Goal: Task Accomplishment & Management: Use online tool/utility

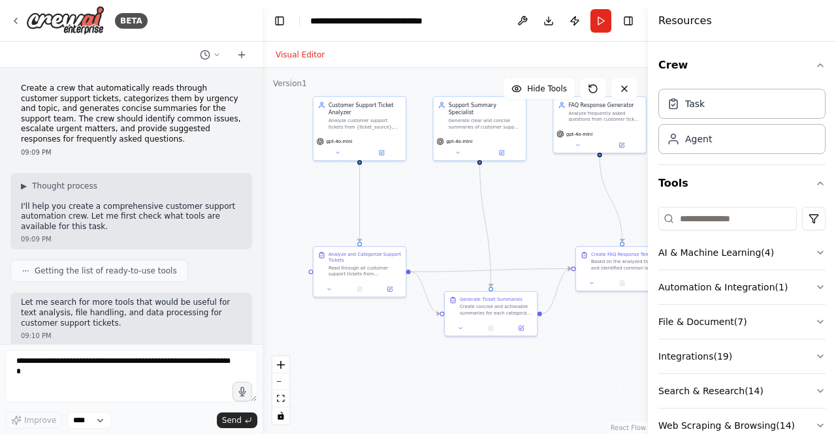
drag, startPoint x: 291, startPoint y: 283, endPoint x: 262, endPoint y: 281, distance: 28.8
click at [262, 281] on div "BETA Create a crew that automatically reads through customer support tickets, c…" at bounding box center [418, 217] width 836 height 434
click at [27, 267] on icon at bounding box center [26, 271] width 8 height 8
click at [24, 267] on icon at bounding box center [26, 271] width 8 height 8
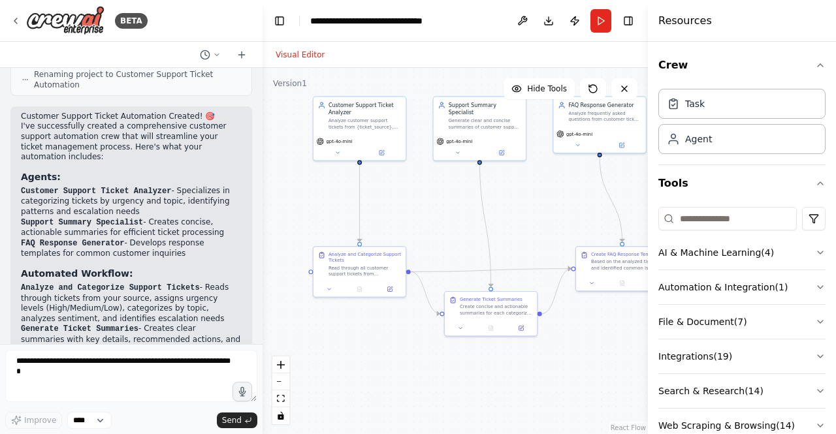
scroll to position [1200, 0]
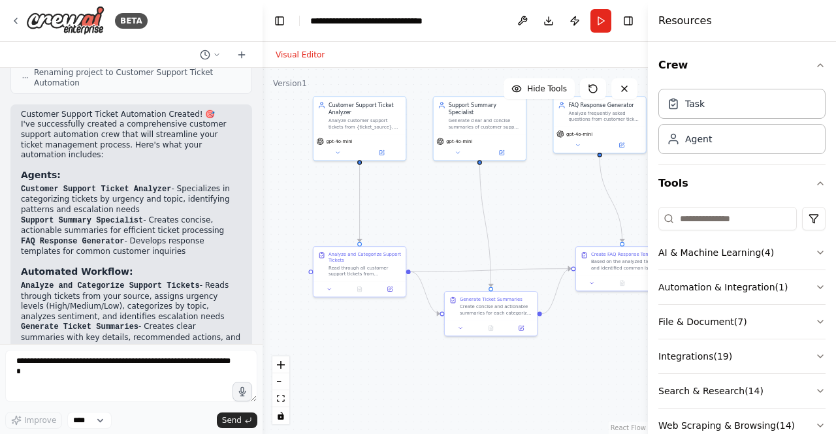
click at [196, 265] on h3 "Automated Workflow:" at bounding box center [131, 271] width 221 height 13
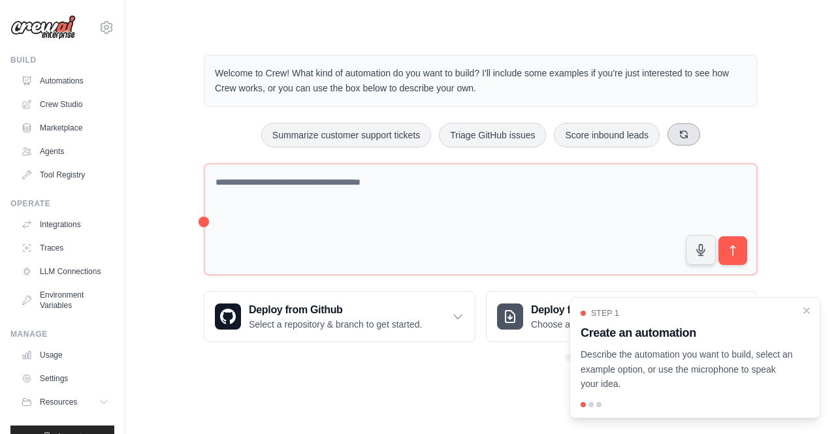
click at [691, 132] on button at bounding box center [683, 134] width 33 height 22
click at [710, 133] on button at bounding box center [720, 134] width 33 height 22
click at [710, 133] on button at bounding box center [699, 134] width 33 height 22
click at [710, 133] on icon at bounding box center [714, 134] width 10 height 10
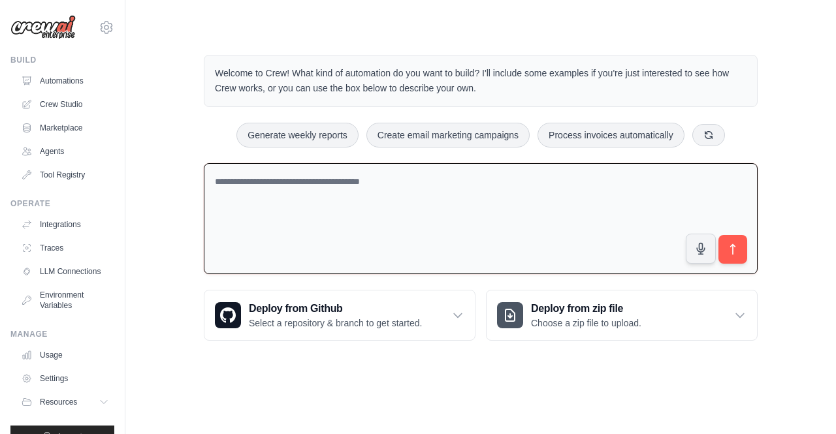
click at [670, 180] on textarea at bounding box center [481, 219] width 554 height 112
type textarea "*"
click at [257, 183] on textarea "**********" at bounding box center [481, 219] width 554 height 112
type textarea "**********"
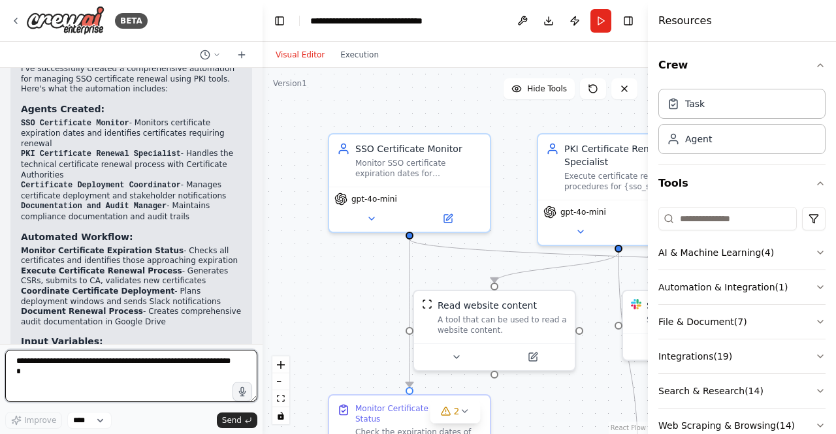
scroll to position [1930, 0]
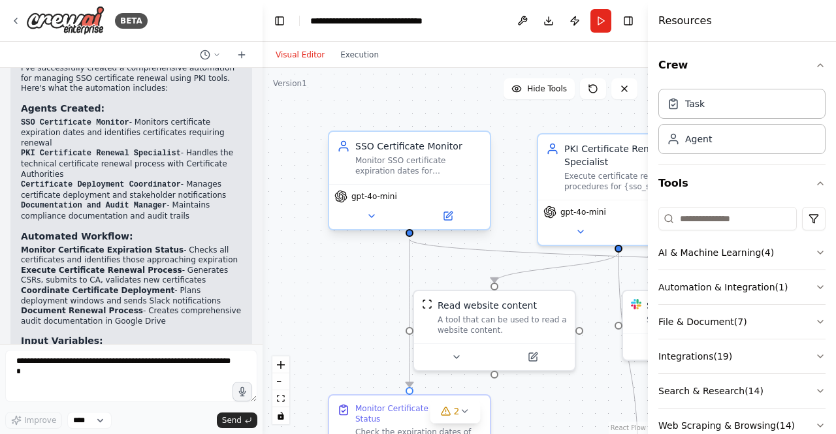
click at [416, 164] on div "Monitor SSO certificate expiration dates for {sso_system} and trigger renewal p…" at bounding box center [418, 165] width 127 height 21
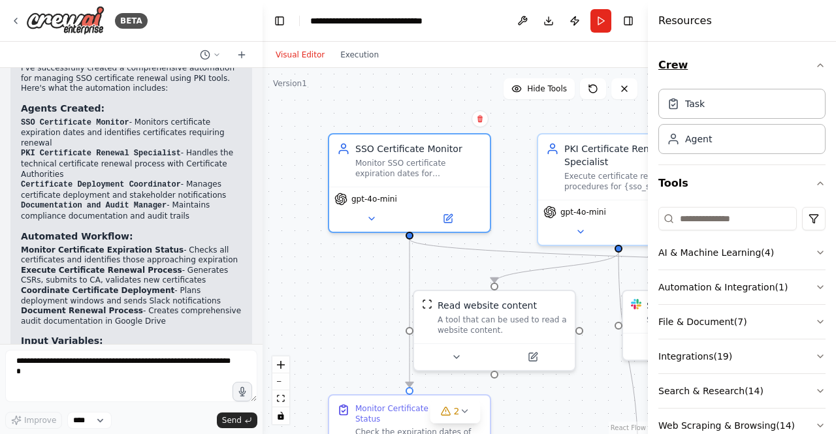
click at [815, 66] on icon "button" at bounding box center [820, 65] width 10 height 10
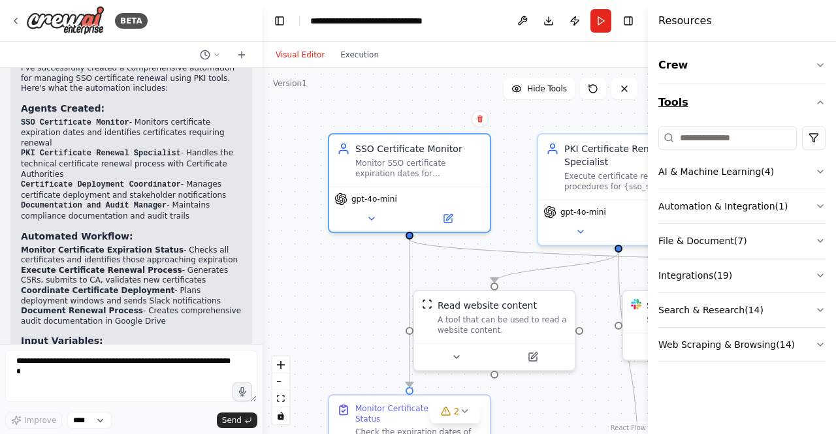
click at [820, 103] on icon "button" at bounding box center [820, 102] width 10 height 10
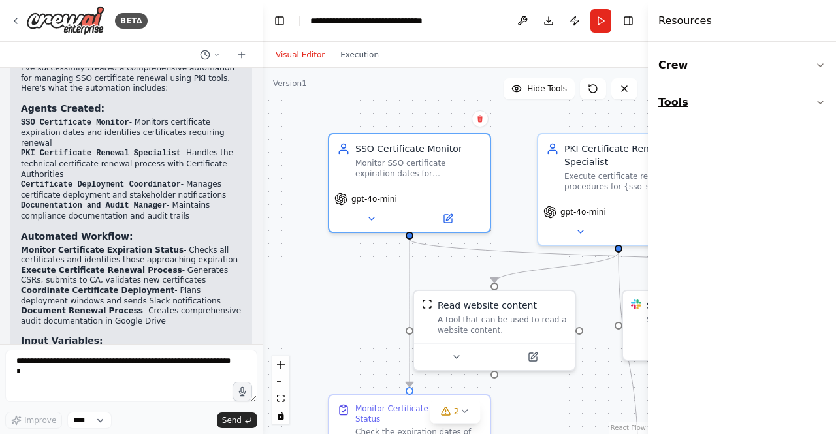
click at [817, 104] on icon "button" at bounding box center [820, 102] width 10 height 10
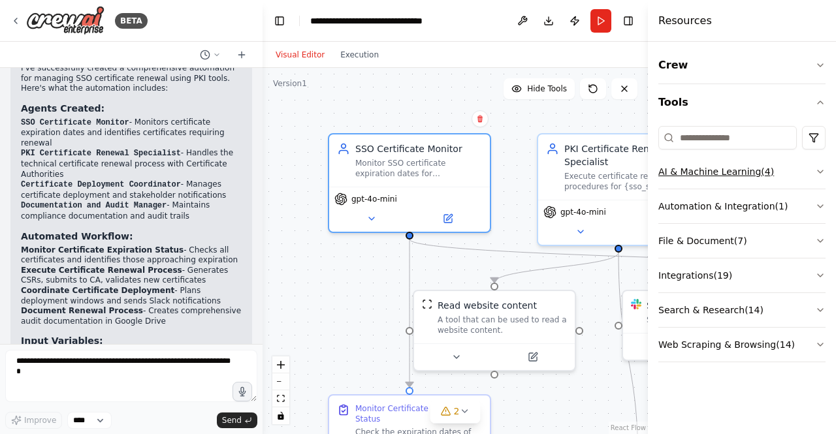
click at [802, 173] on button "AI & Machine Learning ( 4 )" at bounding box center [741, 172] width 167 height 34
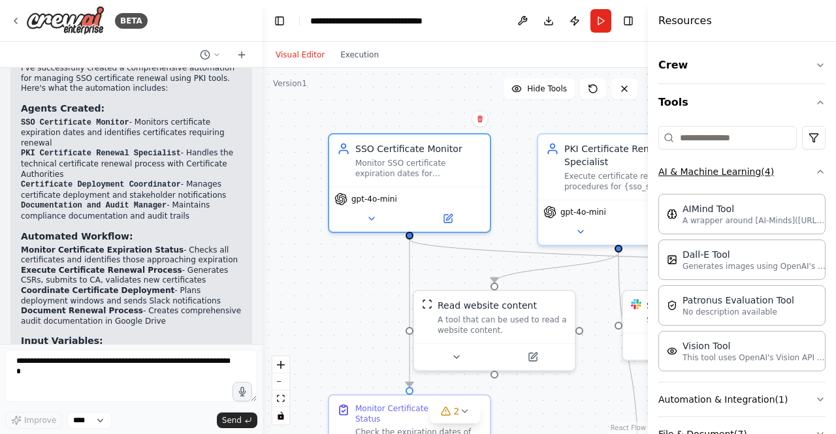
click at [802, 173] on button "AI & Machine Learning ( 4 )" at bounding box center [741, 172] width 167 height 34
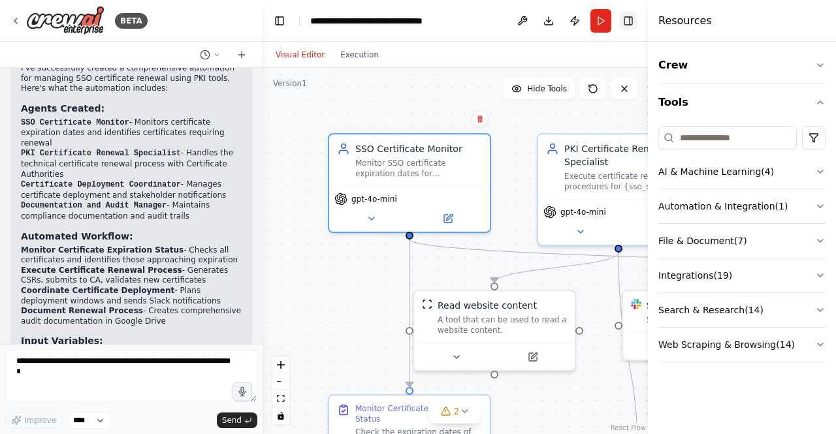
click at [632, 24] on button "Toggle Right Sidebar" at bounding box center [628, 21] width 18 height 18
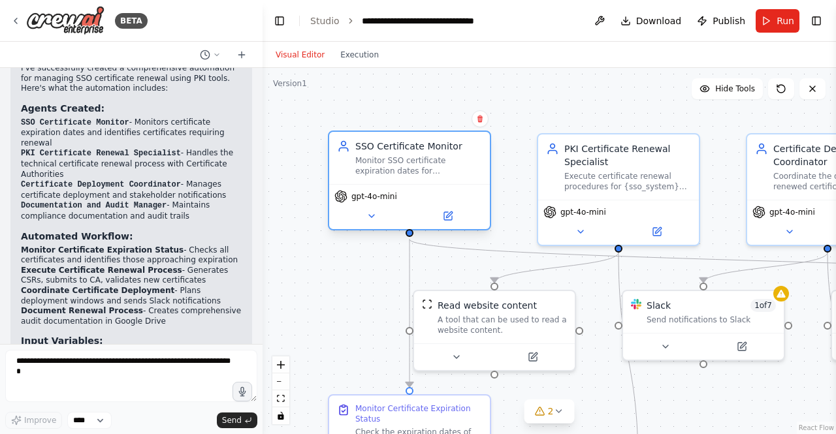
click at [430, 163] on div "Monitor SSO certificate expiration dates for {sso_system} and trigger renewal p…" at bounding box center [418, 165] width 127 height 21
click at [369, 208] on button at bounding box center [371, 216] width 74 height 16
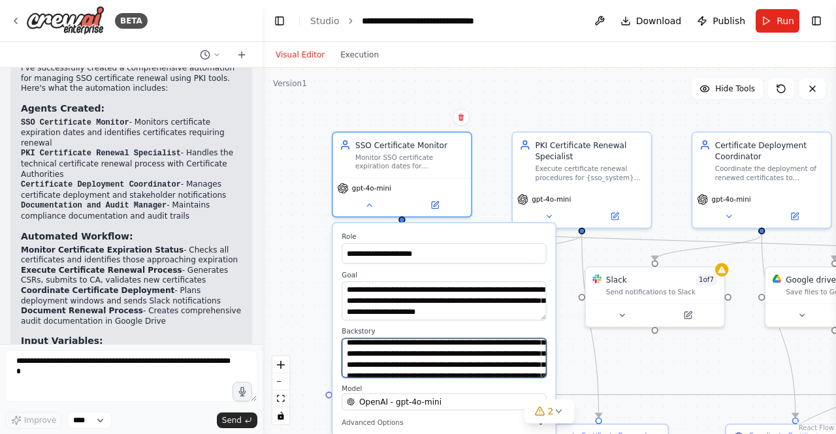
scroll to position [26, 0]
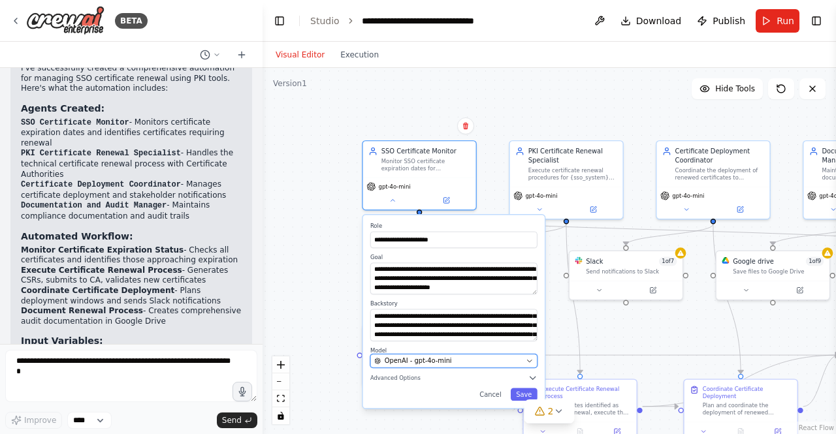
click at [507, 356] on div "OpenAI - gpt-4o-mini" at bounding box center [448, 360] width 148 height 9
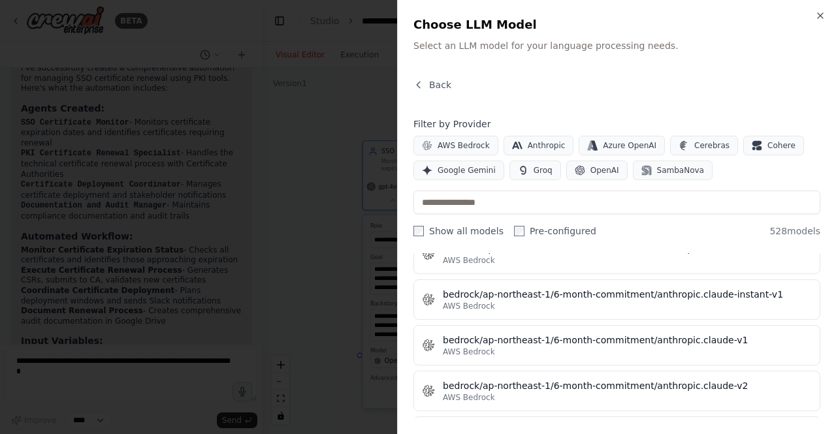
scroll to position [2041, 0]
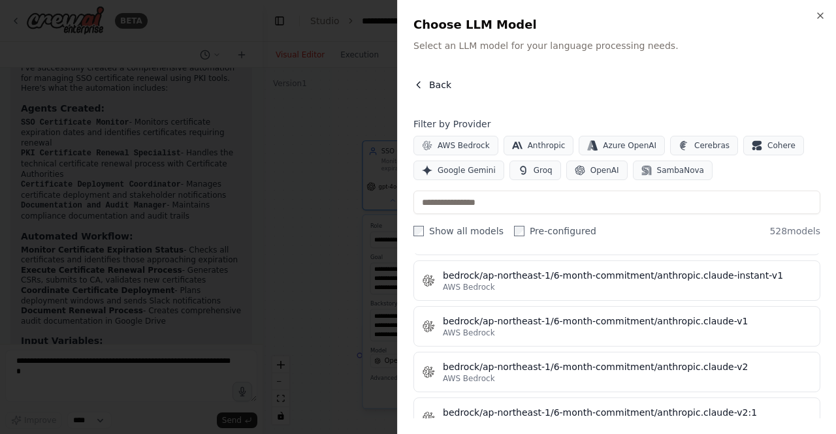
click at [422, 89] on icon "button" at bounding box center [418, 85] width 10 height 10
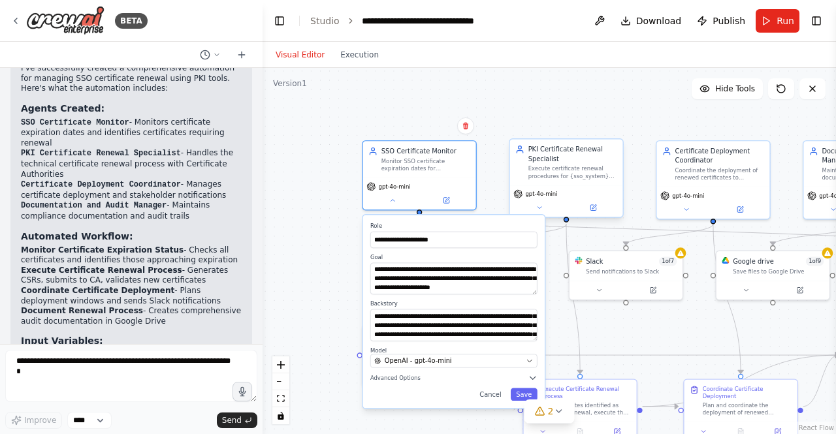
click at [554, 168] on div "Execute certificate renewal procedures for {sso_system} using PKI tools and coo…" at bounding box center [572, 172] width 89 height 14
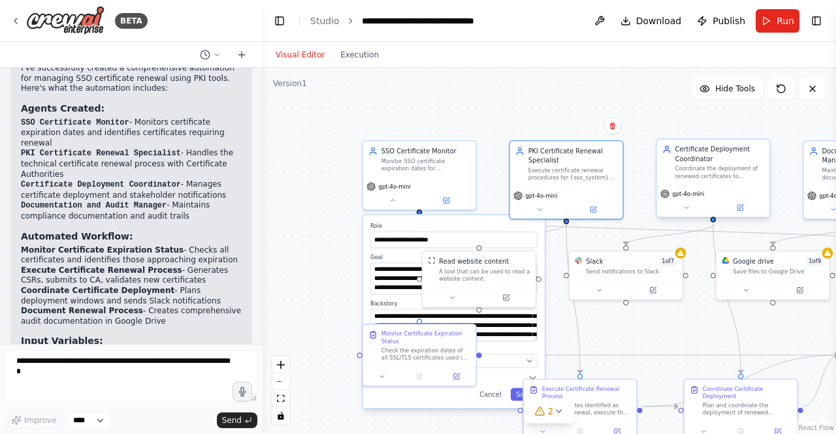
click at [708, 182] on div "Certificate Deployment Coordinator Coordinate the deployment of renewed certifi…" at bounding box center [712, 162] width 113 height 46
click at [513, 395] on button "Save" at bounding box center [523, 394] width 27 height 13
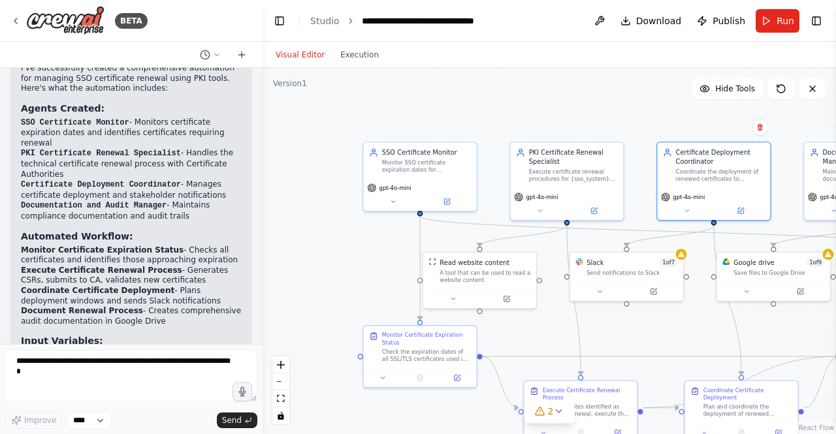
drag, startPoint x: 554, startPoint y: 104, endPoint x: 511, endPoint y: 104, distance: 42.4
click at [511, 104] on div ".deletable-edge-delete-btn { width: 20px; height: 20px; border: 0px solid #ffff…" at bounding box center [548, 251] width 573 height 366
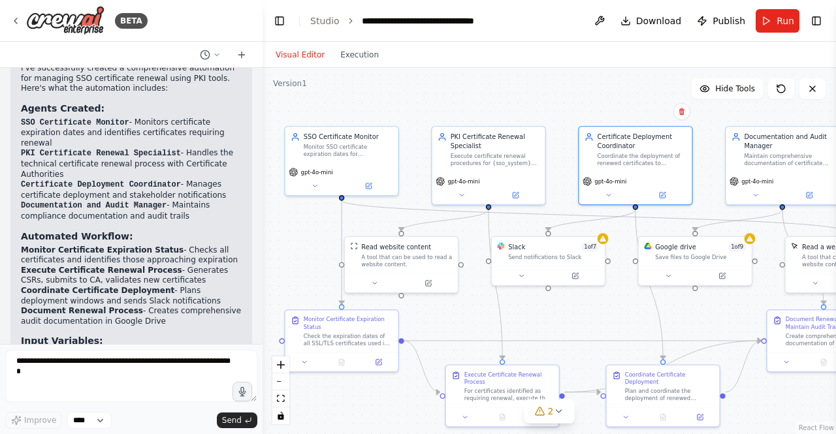
drag, startPoint x: 568, startPoint y: 110, endPoint x: 490, endPoint y: 95, distance: 79.9
click at [490, 95] on div ".deletable-edge-delete-btn { width: 20px; height: 20px; border: 0px solid #ffff…" at bounding box center [548, 251] width 573 height 366
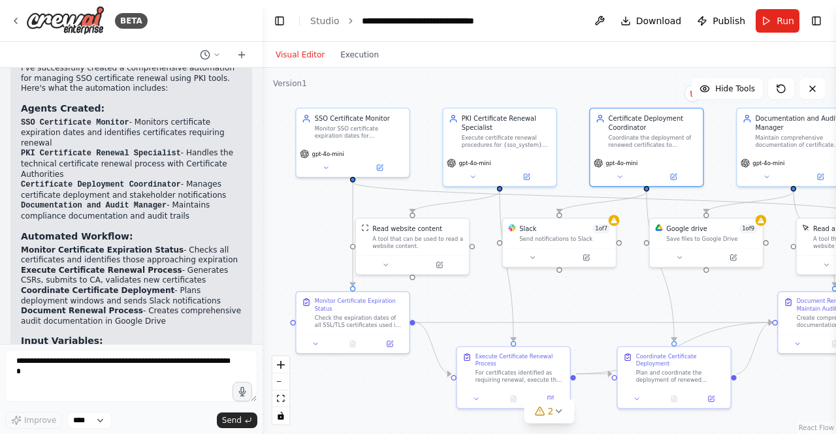
drag, startPoint x: 620, startPoint y: 118, endPoint x: 632, endPoint y: 100, distance: 21.7
click at [632, 100] on div ".deletable-edge-delete-btn { width: 20px; height: 20px; border: 0px solid #ffff…" at bounding box center [548, 251] width 573 height 366
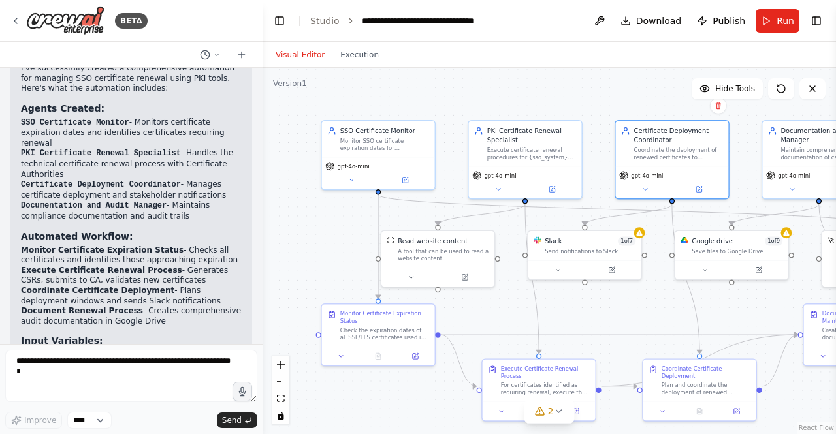
drag, startPoint x: 632, startPoint y: 100, endPoint x: 655, endPoint y: 113, distance: 26.9
click at [655, 113] on div ".deletable-edge-delete-btn { width: 20px; height: 20px; border: 0px solid #ffff…" at bounding box center [548, 251] width 573 height 366
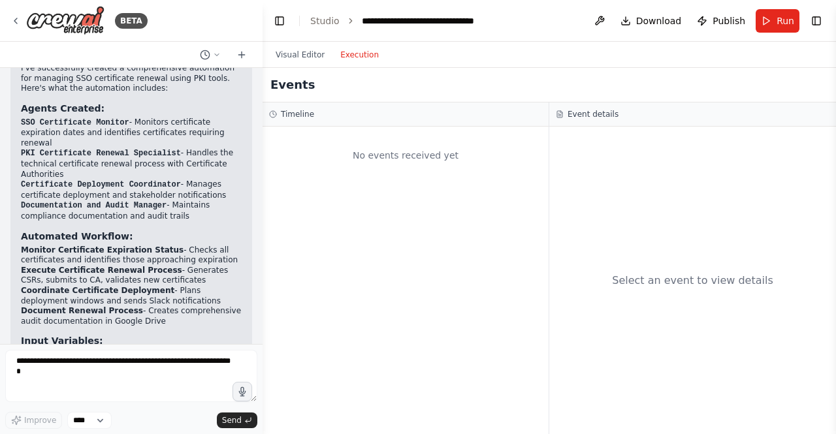
click at [353, 55] on button "Execution" at bounding box center [359, 55] width 54 height 16
click at [296, 62] on div "Visual Editor Execution" at bounding box center [327, 55] width 119 height 26
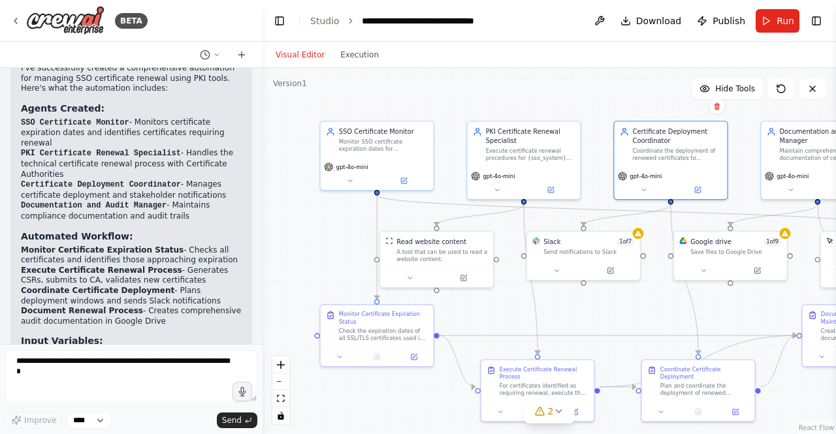
click at [292, 57] on button "Visual Editor" at bounding box center [300, 55] width 65 height 16
click at [16, 25] on icon at bounding box center [15, 21] width 10 height 10
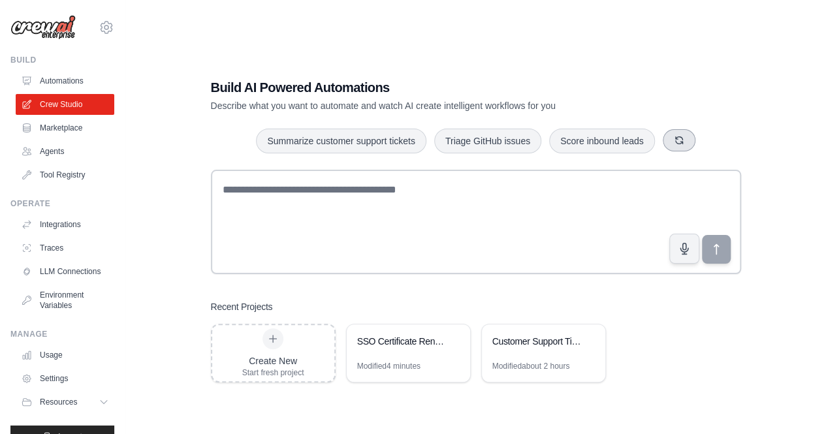
click at [678, 133] on button "button" at bounding box center [679, 140] width 33 height 22
click at [701, 143] on icon "button" at bounding box center [703, 140] width 10 height 10
click at [701, 143] on button "button" at bounding box center [686, 140] width 33 height 22
click at [667, 138] on button "button" at bounding box center [679, 140] width 33 height 22
